Goal: Check status: Check status

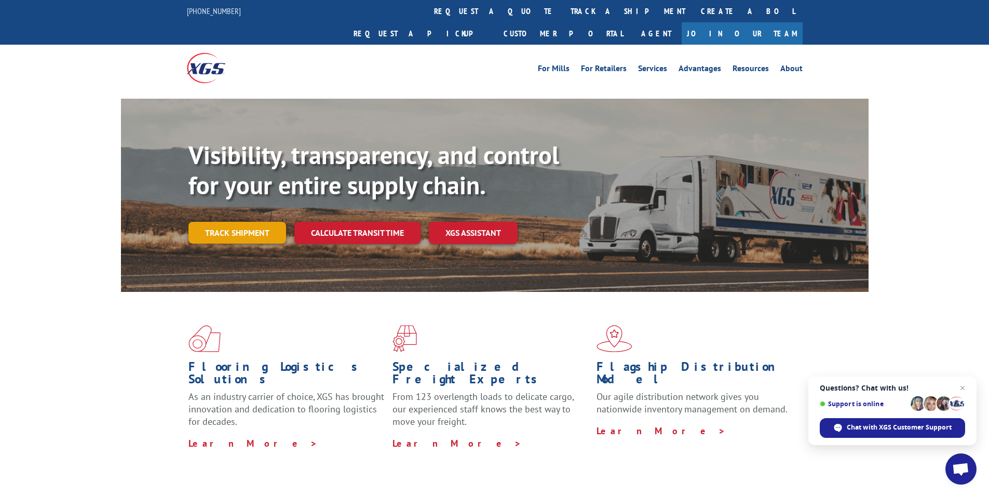
click at [266, 222] on link "Track shipment" at bounding box center [237, 233] width 98 height 22
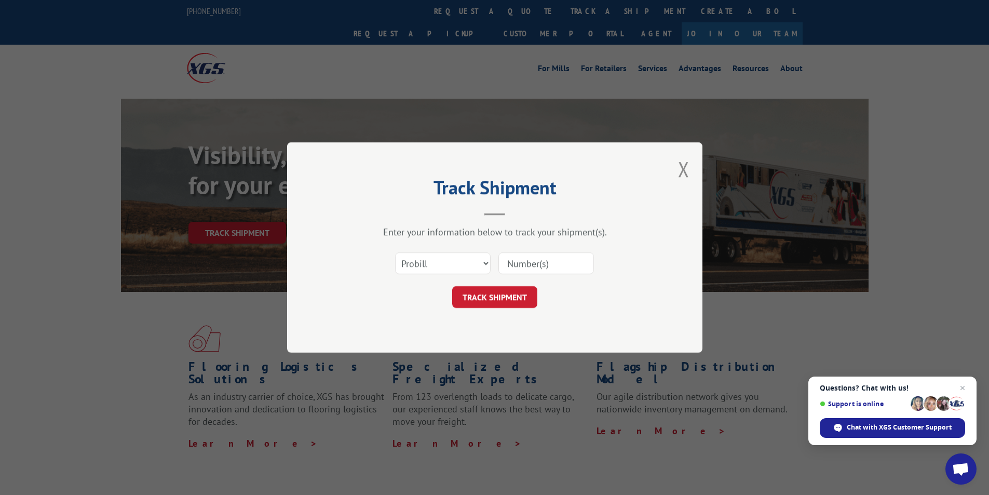
click at [533, 258] on input at bounding box center [546, 263] width 96 height 22
paste input "17587679"
type input "17587679"
click at [488, 291] on button "TRACK SHIPMENT" at bounding box center [494, 297] width 85 height 22
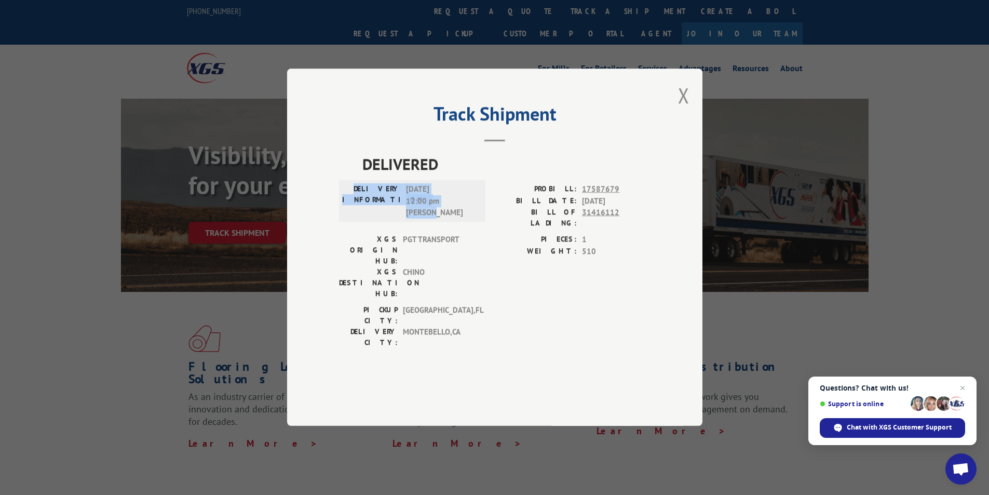
drag, startPoint x: 441, startPoint y: 241, endPoint x: 368, endPoint y: 213, distance: 78.4
click at [368, 213] on div "DELIVERY INFORMATION: [DATE] 12:00 pm [PERSON_NAME]" at bounding box center [412, 201] width 140 height 35
copy div "DELIVERY INFORMATION: [DATE] 12:00 pm [PERSON_NAME]"
click at [685, 109] on button "Close modal" at bounding box center [683, 95] width 11 height 28
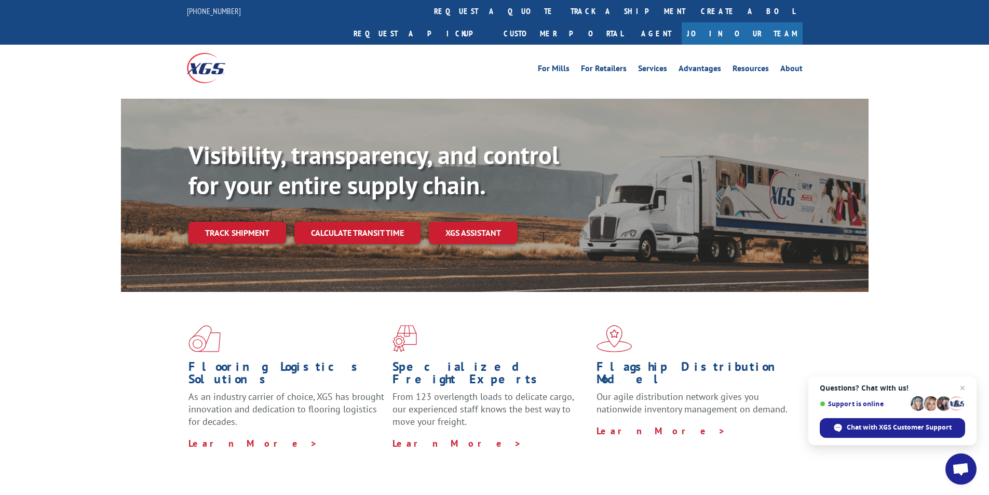
click at [227, 222] on link "Track shipment" at bounding box center [237, 233] width 98 height 22
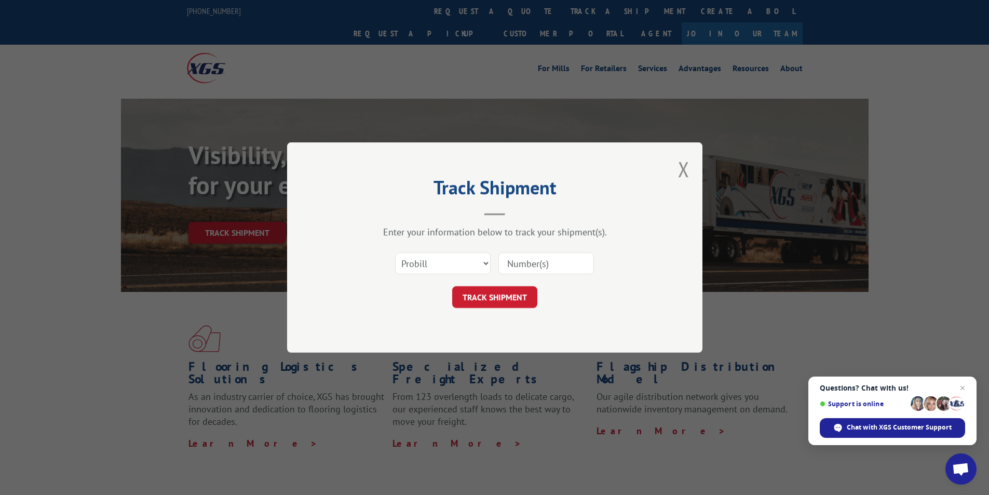
click at [549, 261] on input at bounding box center [546, 263] width 96 height 22
paste input "17336890"
type input "17336890"
click at [512, 295] on button "TRACK SHIPMENT" at bounding box center [494, 297] width 85 height 22
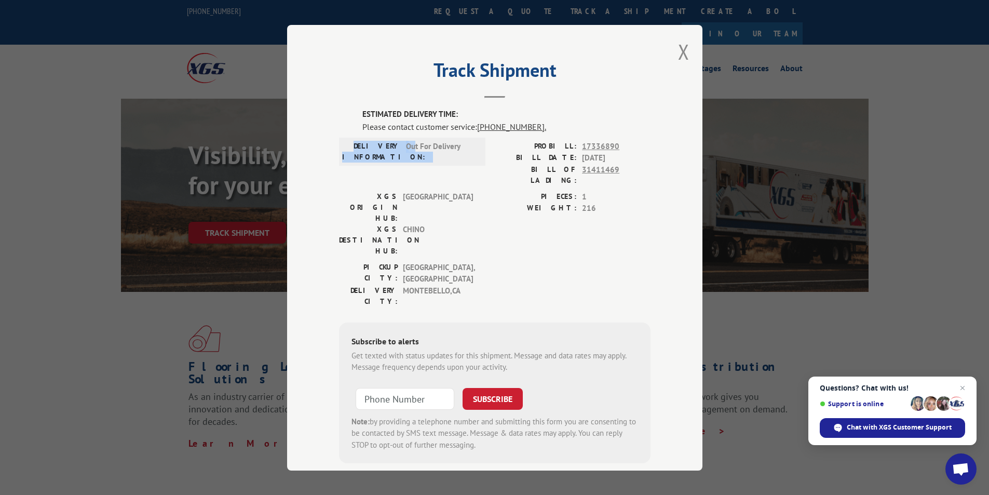
drag, startPoint x: 410, startPoint y: 155, endPoint x: 364, endPoint y: 151, distance: 45.9
click at [364, 151] on div "DELIVERY INFORMATION: Out For Delivery" at bounding box center [412, 151] width 140 height 22
drag, startPoint x: 460, startPoint y: 146, endPoint x: 363, endPoint y: 144, distance: 97.1
click at [363, 144] on div "DELIVERY INFORMATION: Out For Delivery" at bounding box center [412, 151] width 140 height 22
copy div "DELIVERY INFORMATION: Out For Delivery"
